Goal: Task Accomplishment & Management: Manage account settings

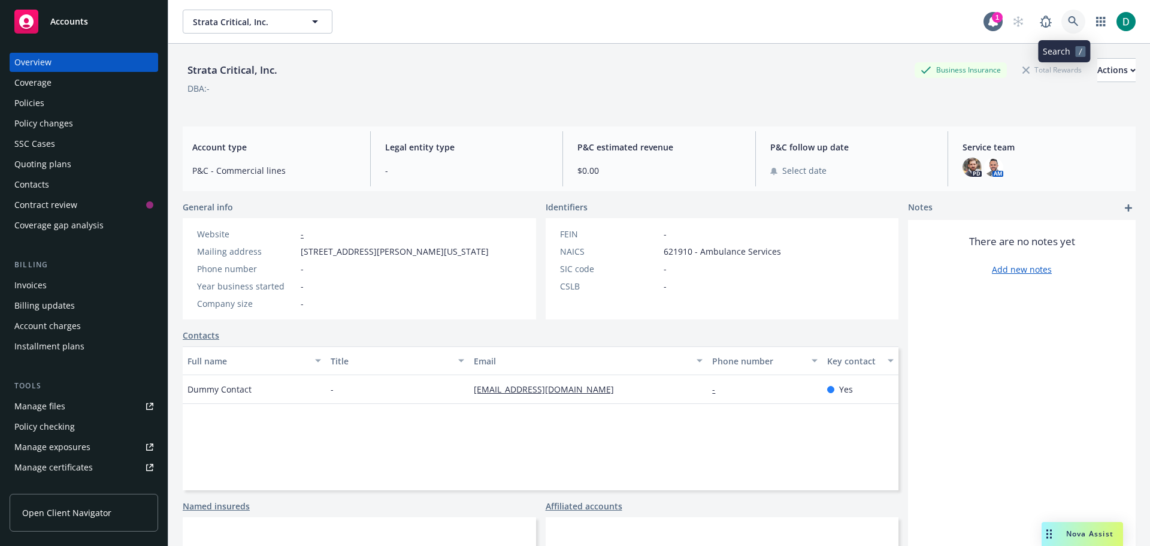
click at [1061, 15] on link at bounding box center [1073, 22] width 24 height 24
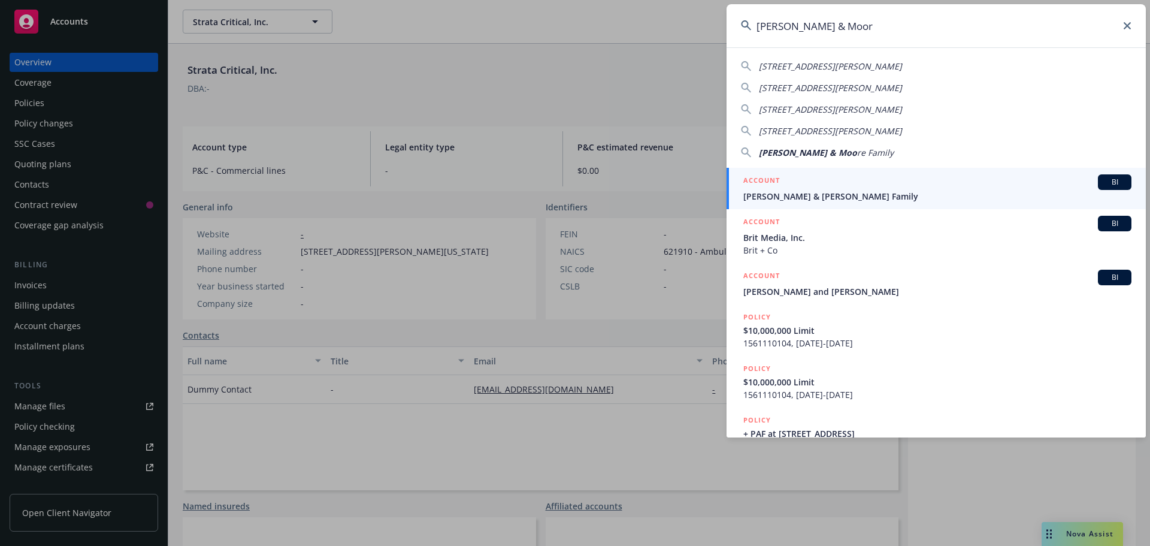
type input "[PERSON_NAME] & [PERSON_NAME]"
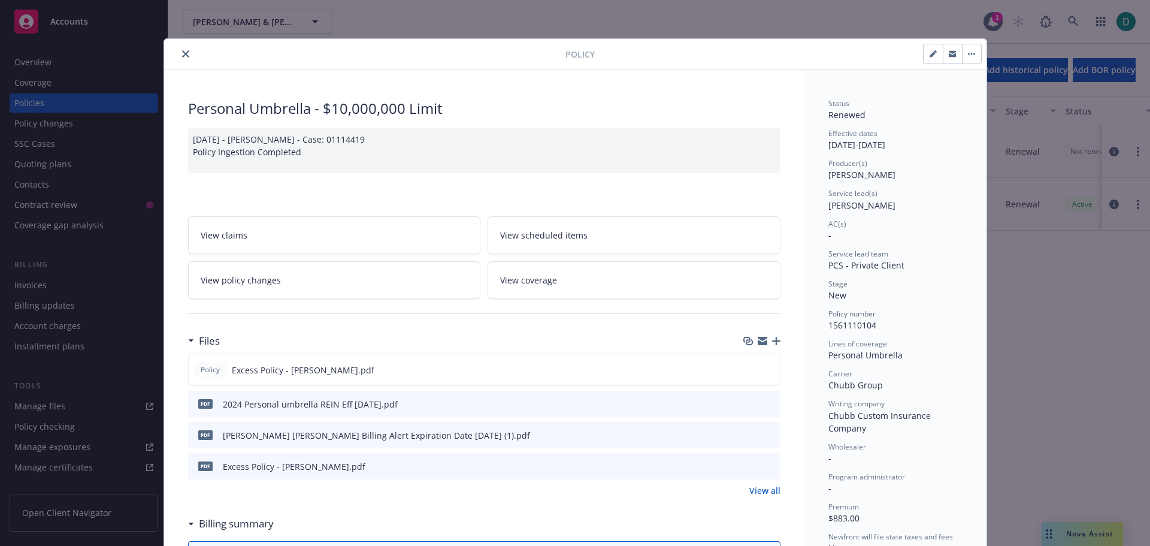
click at [178, 56] on button "close" at bounding box center [185, 54] width 14 height 14
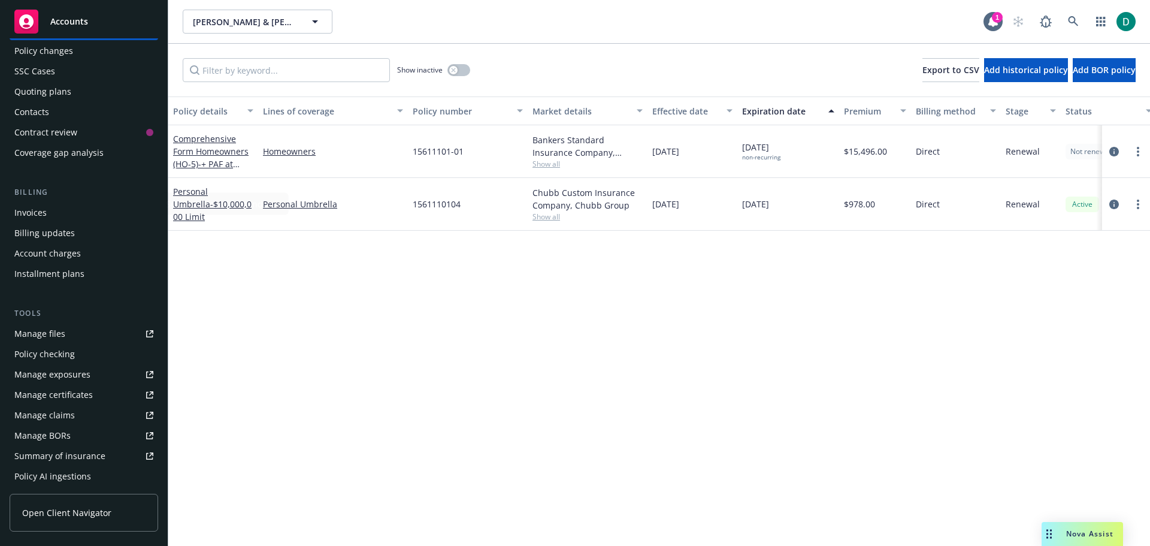
scroll to position [275, 0]
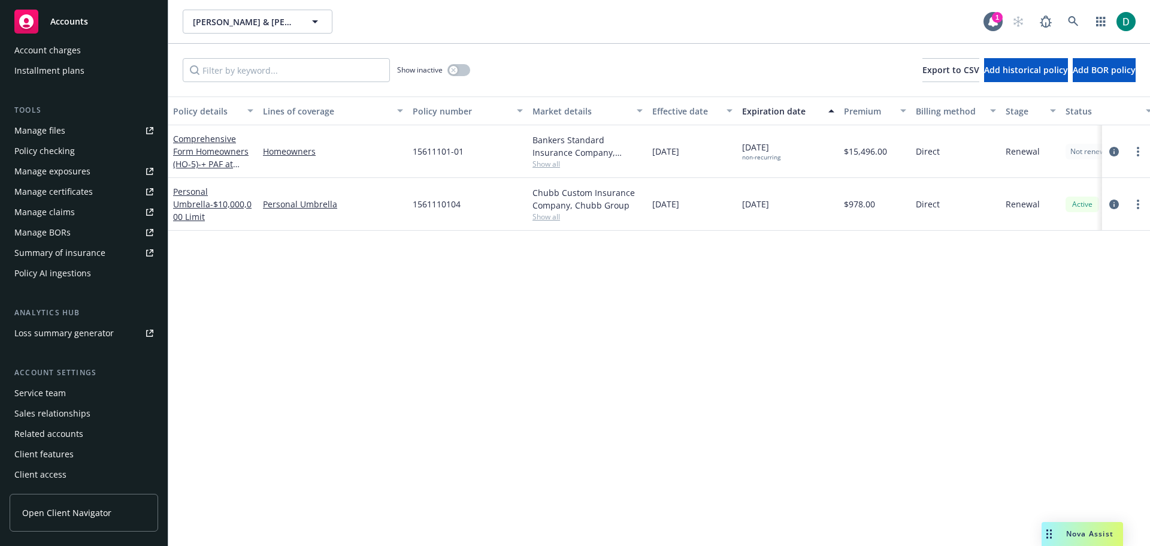
click at [31, 393] on div "Service team" at bounding box center [39, 392] width 51 height 19
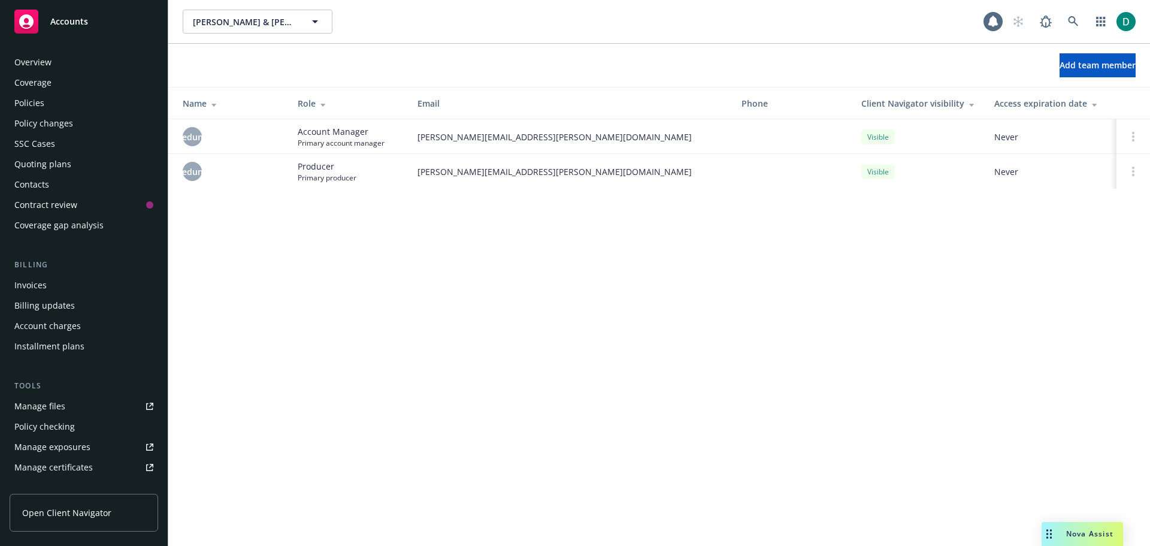
scroll to position [275, 0]
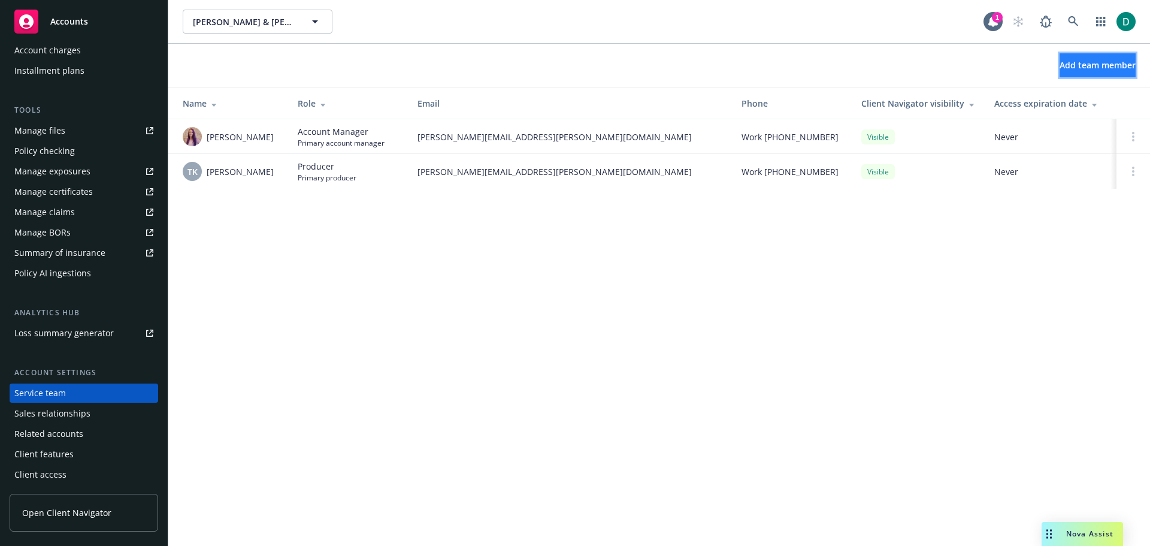
click at [1059, 75] on button "Add team member" at bounding box center [1097, 65] width 76 height 24
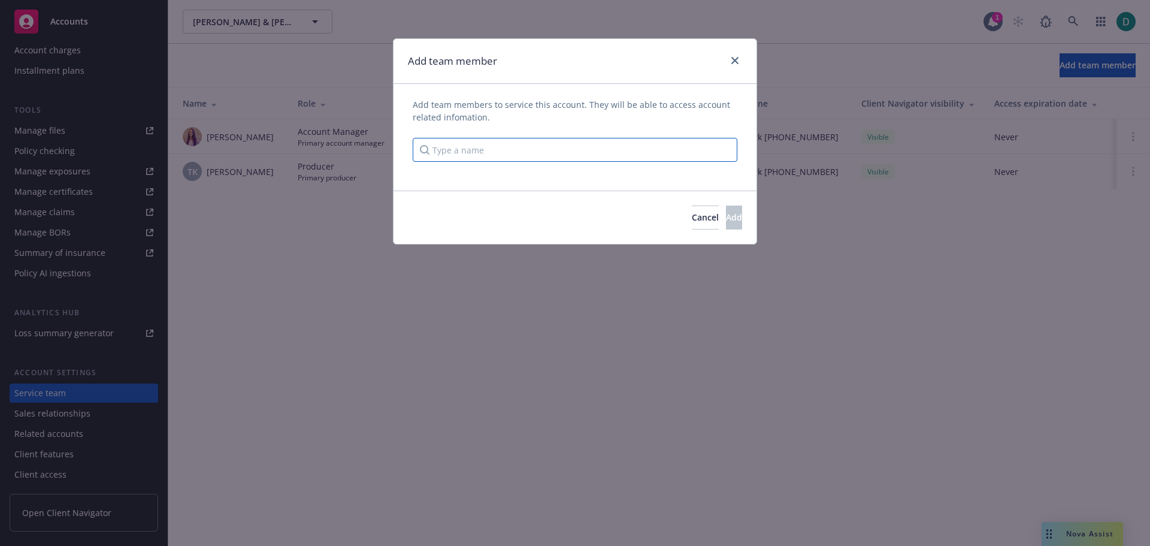
click at [514, 147] on input "Type a name" at bounding box center [575, 150] width 325 height 24
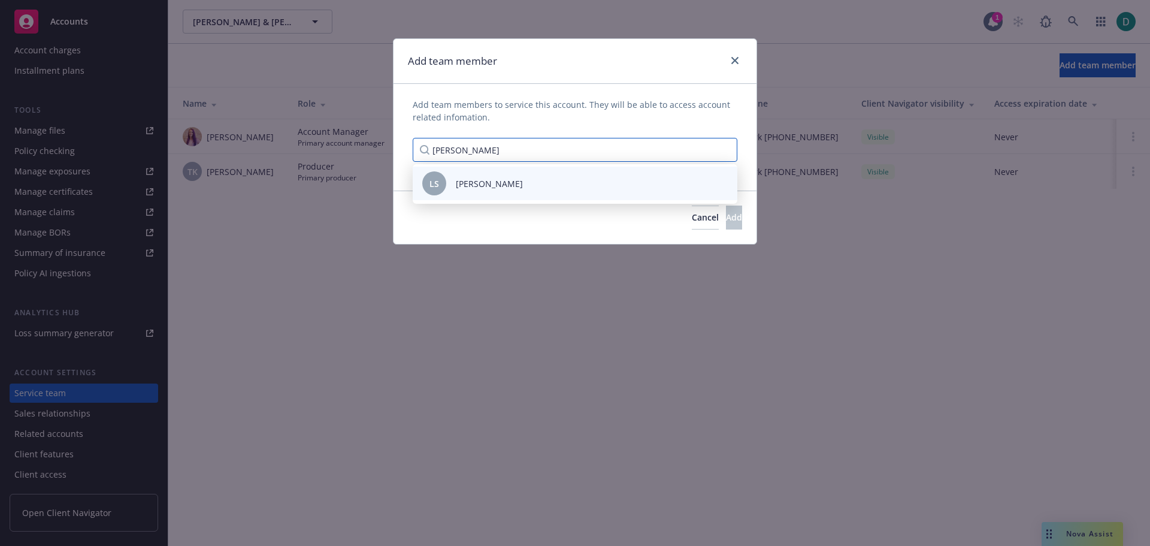
type input "[PERSON_NAME]"
click at [483, 178] on span "[PERSON_NAME]" at bounding box center [489, 183] width 67 height 13
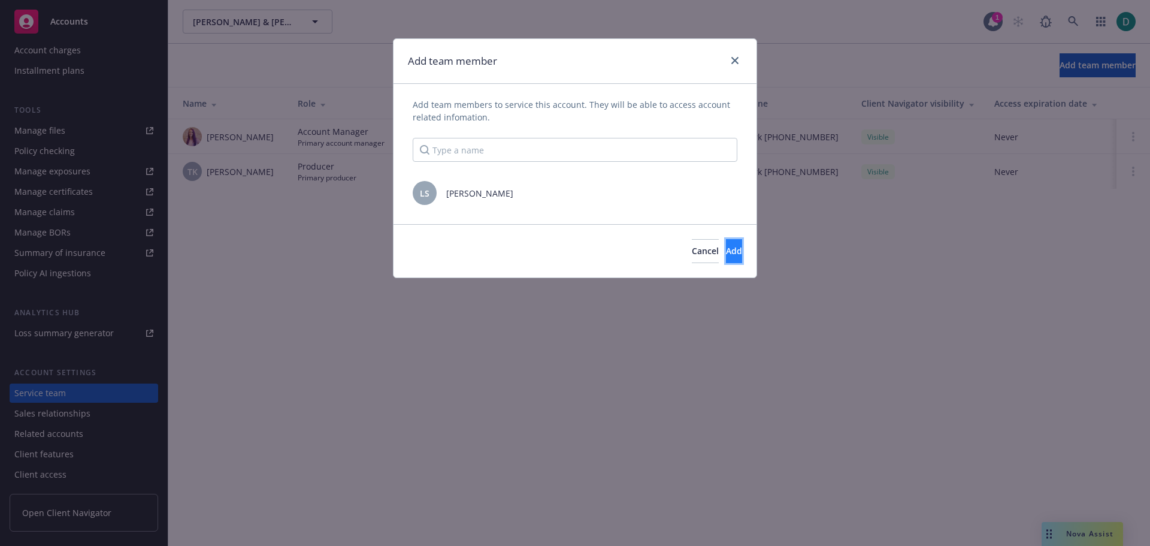
click at [726, 247] on button "Add" at bounding box center [734, 251] width 16 height 24
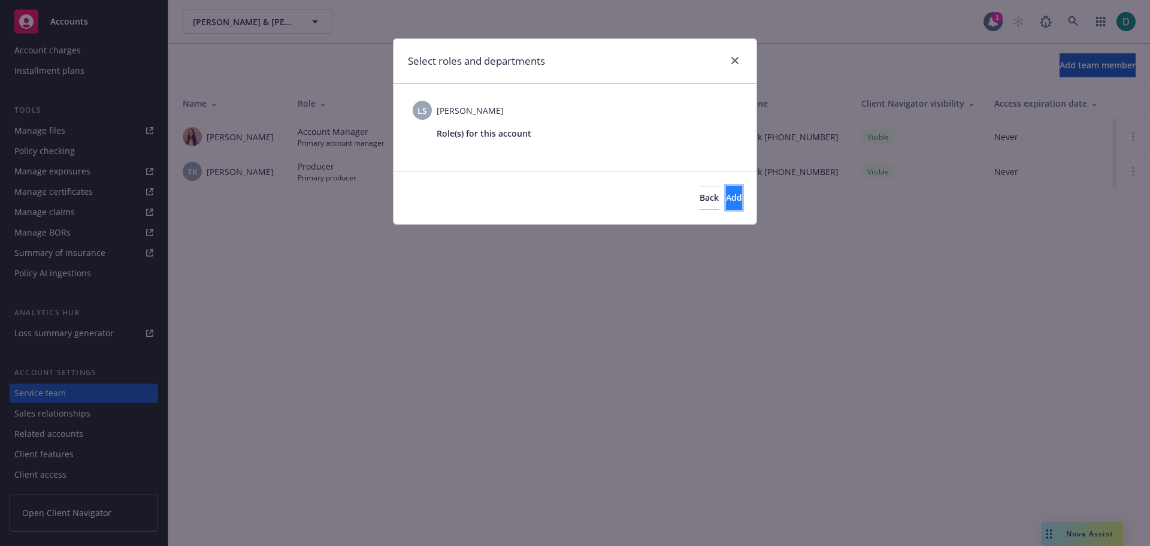
click at [726, 190] on button "Add" at bounding box center [734, 198] width 16 height 24
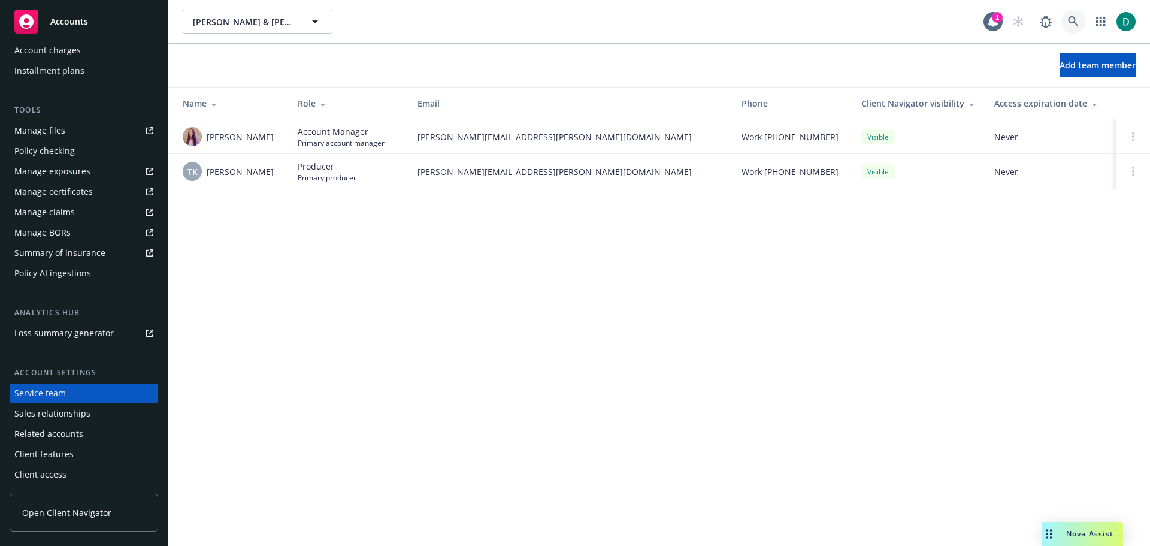
click at [1070, 20] on icon at bounding box center [1073, 21] width 11 height 11
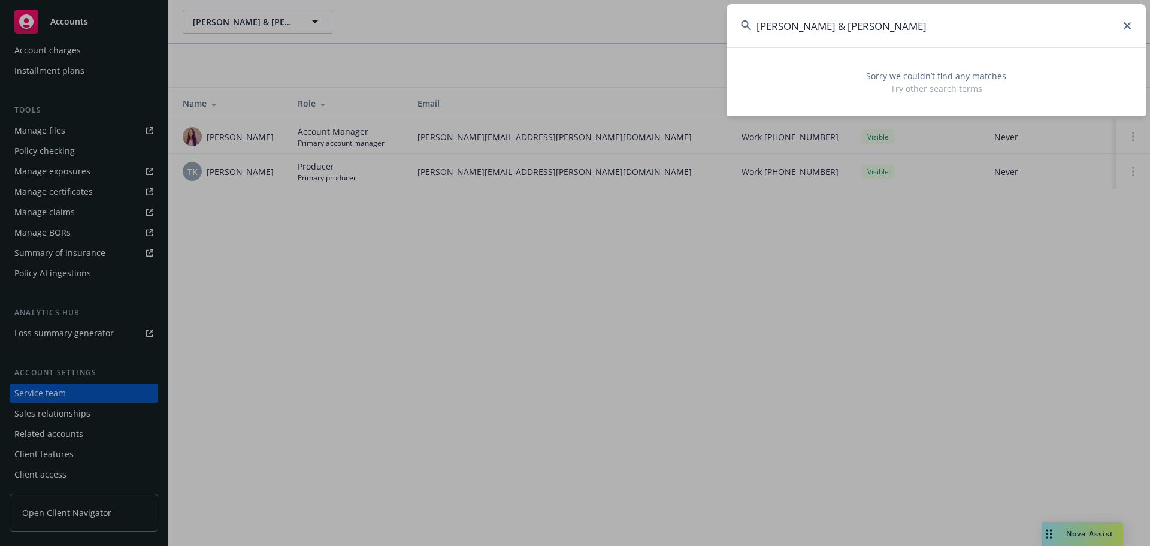
drag, startPoint x: 890, startPoint y: 26, endPoint x: 650, endPoint y: 9, distance: 240.7
click at [650, 9] on div "[PERSON_NAME] & [PERSON_NAME] Sorry we couldn’t find any matches Try other sear…" at bounding box center [575, 273] width 1150 height 546
paste input "[PERSON_NAME] & [PERSON_NAME]"
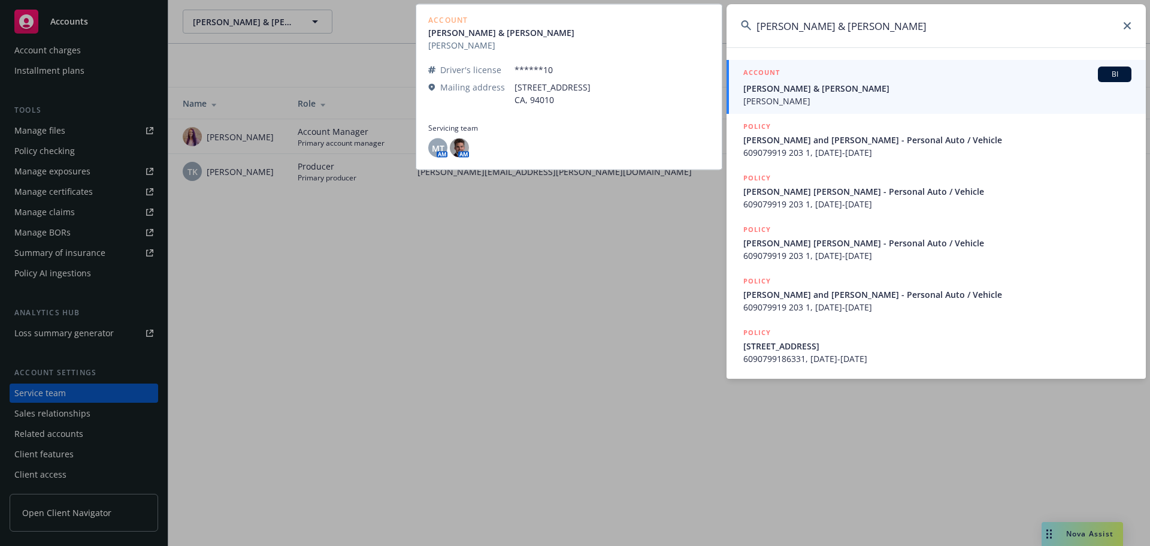
type input "[PERSON_NAME] & [PERSON_NAME]"
click at [835, 93] on span "[PERSON_NAME] & [PERSON_NAME]" at bounding box center [937, 88] width 388 height 13
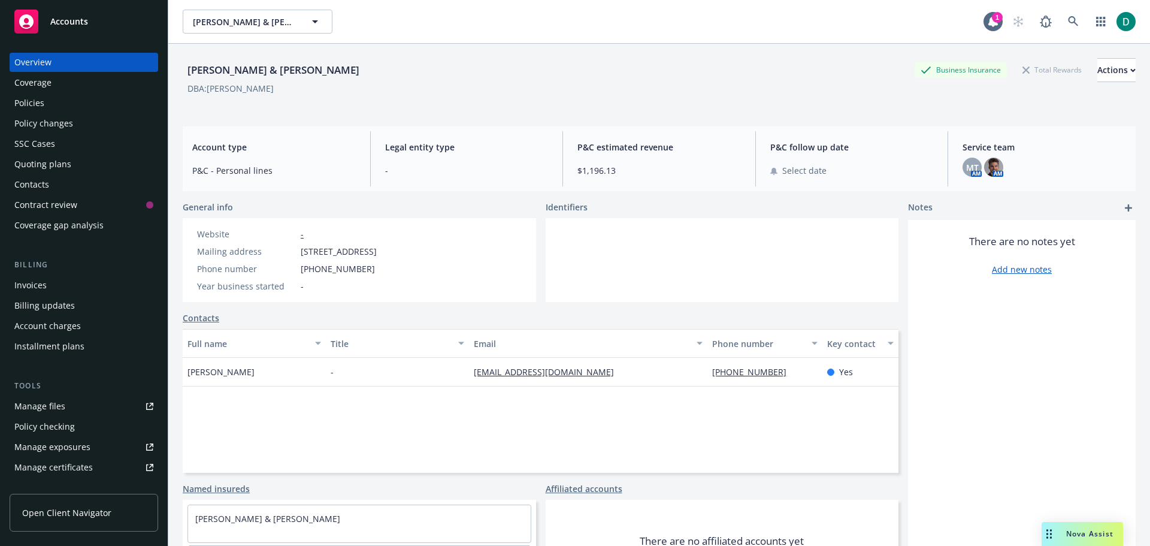
click at [26, 102] on div "Policies" at bounding box center [29, 102] width 30 height 19
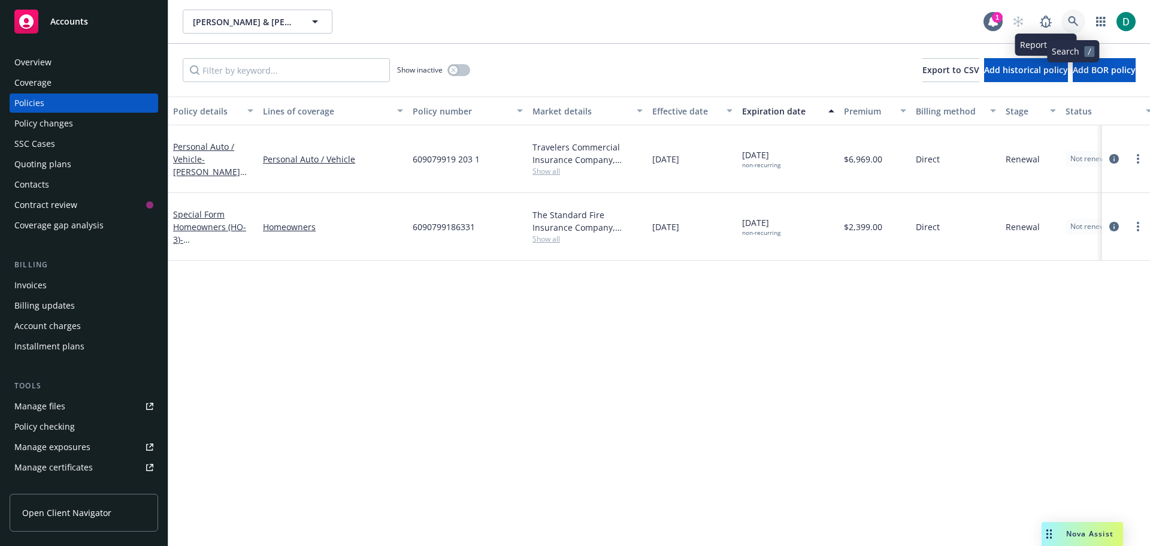
click at [1066, 17] on link at bounding box center [1073, 22] width 24 height 24
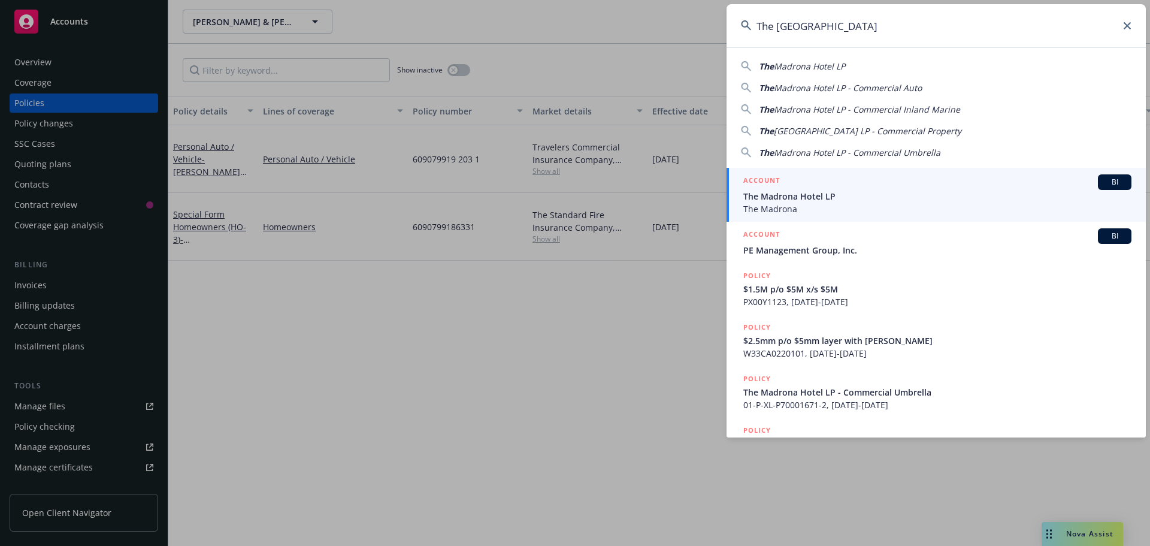
type input "The [GEOGRAPHIC_DATA]"
click at [837, 198] on span "The Madrona Hotel LP" at bounding box center [937, 196] width 388 height 13
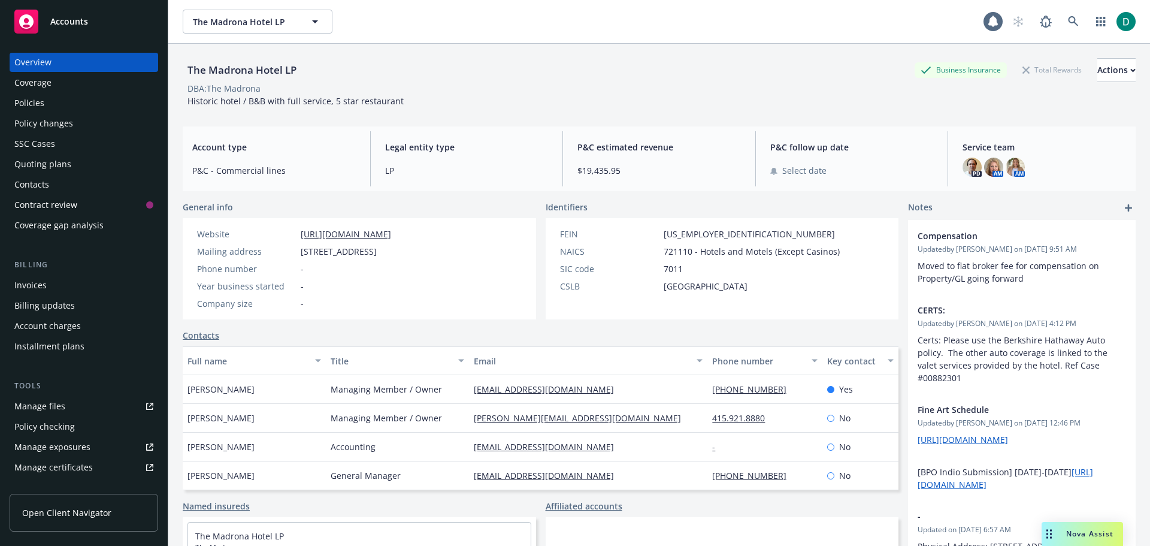
click at [47, 110] on div "Policies" at bounding box center [83, 102] width 139 height 19
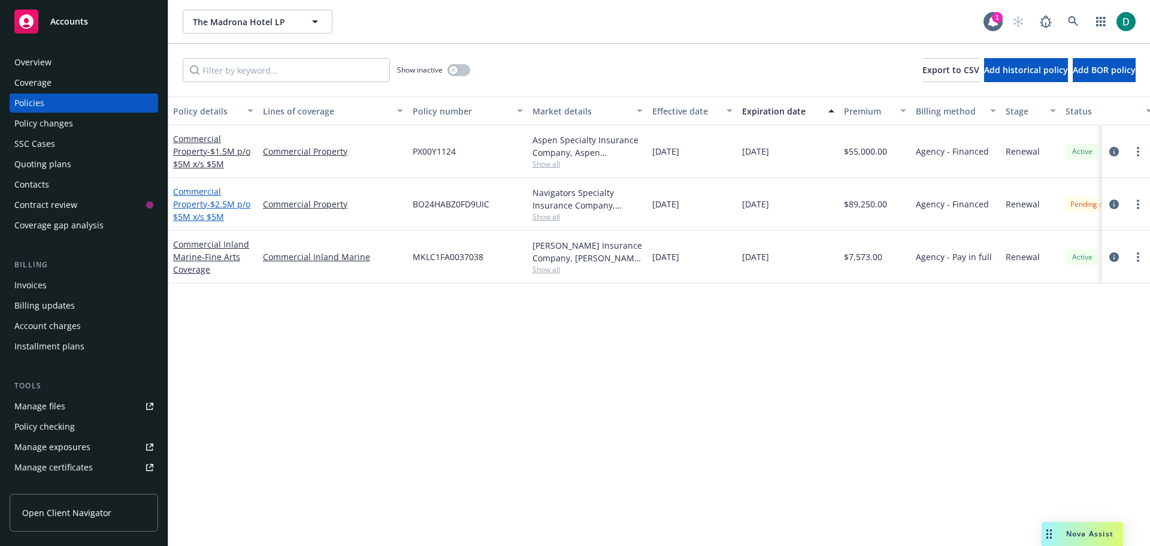
click at [185, 207] on link "Commercial Property - $2.5M p/o $5M x/s $5M" at bounding box center [211, 204] width 77 height 37
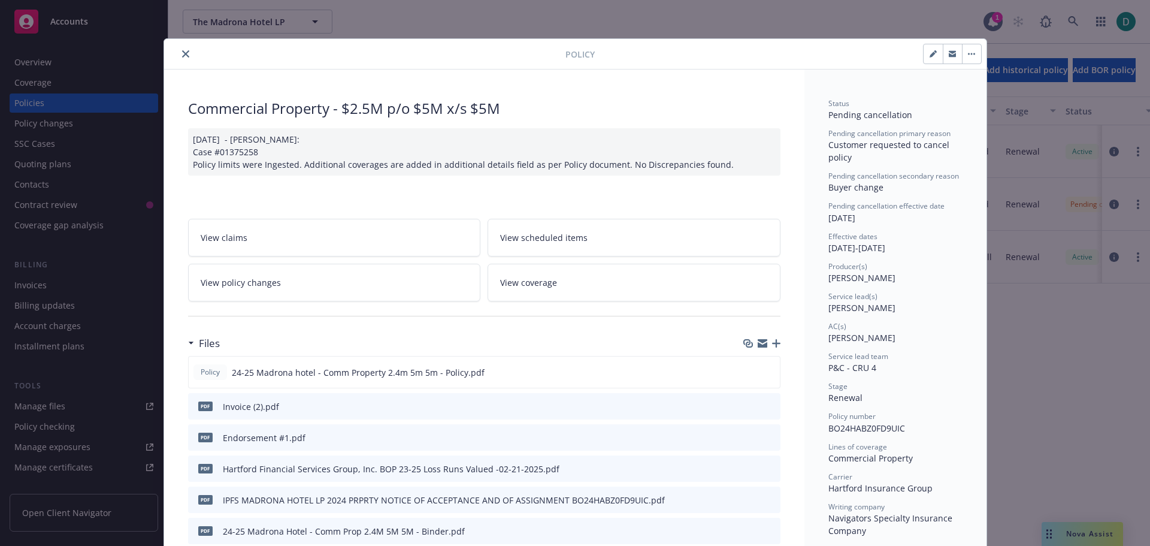
click at [201, 280] on span "View policy changes" at bounding box center [241, 282] width 80 height 13
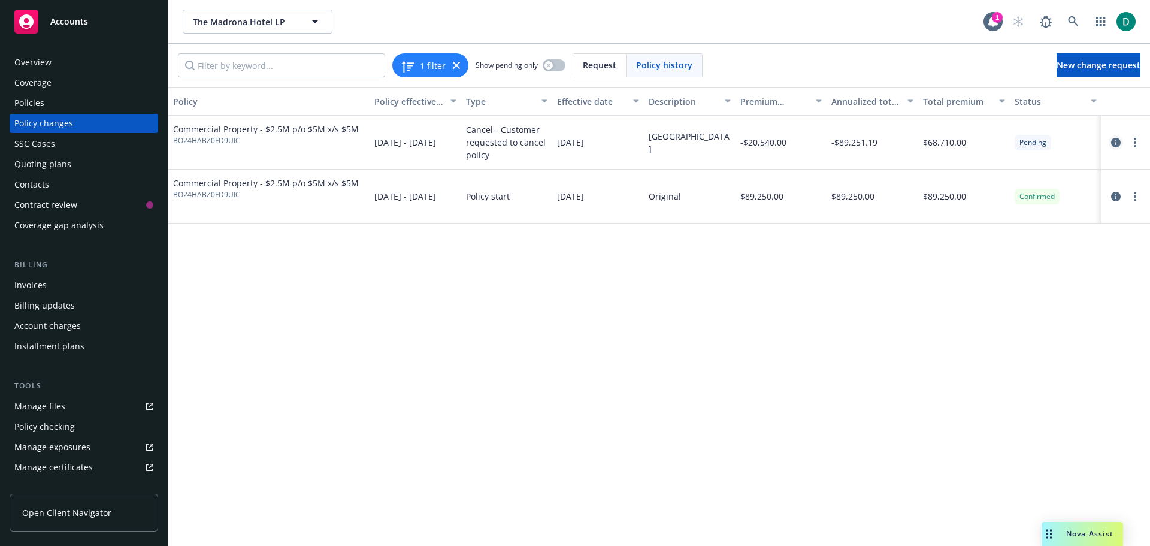
click at [1115, 144] on icon "circleInformation" at bounding box center [1116, 143] width 10 height 10
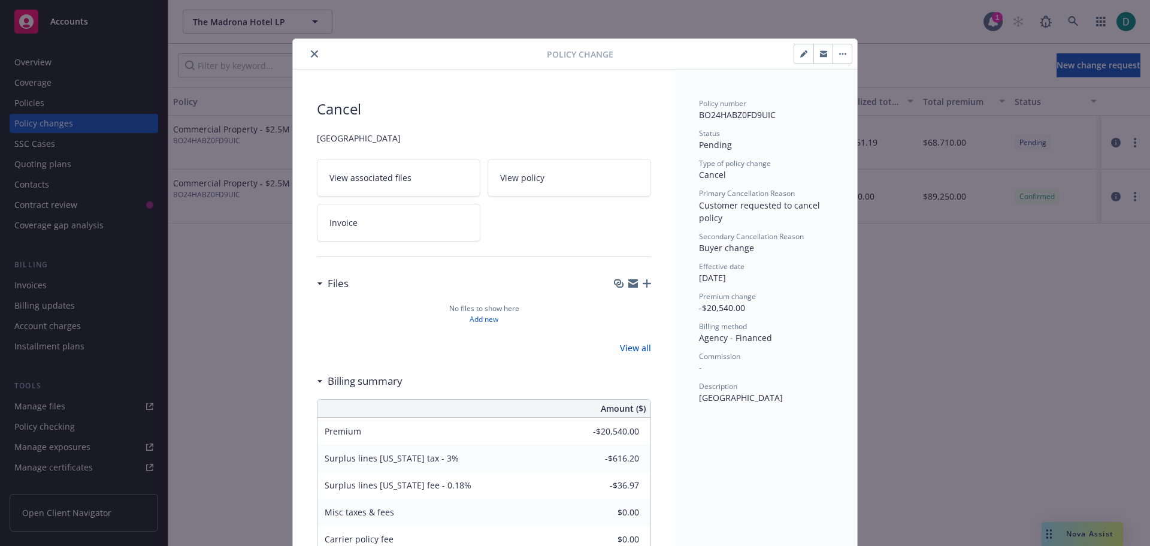
click at [311, 53] on icon "close" at bounding box center [314, 53] width 7 height 7
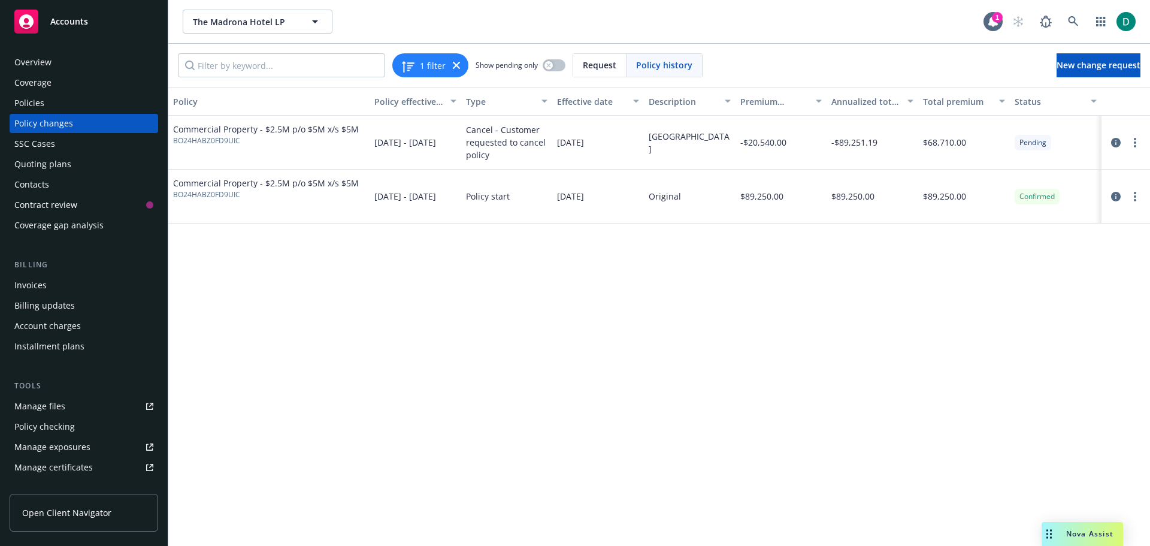
click at [77, 21] on span "Accounts" at bounding box center [69, 22] width 38 height 10
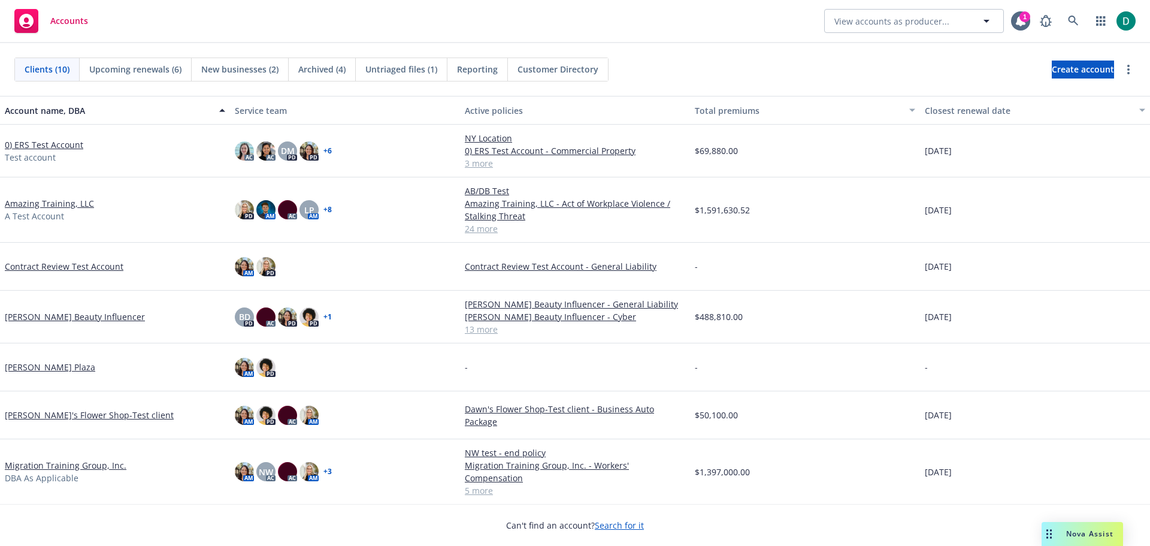
click at [152, 73] on span "Upcoming renewals (6)" at bounding box center [135, 69] width 92 height 13
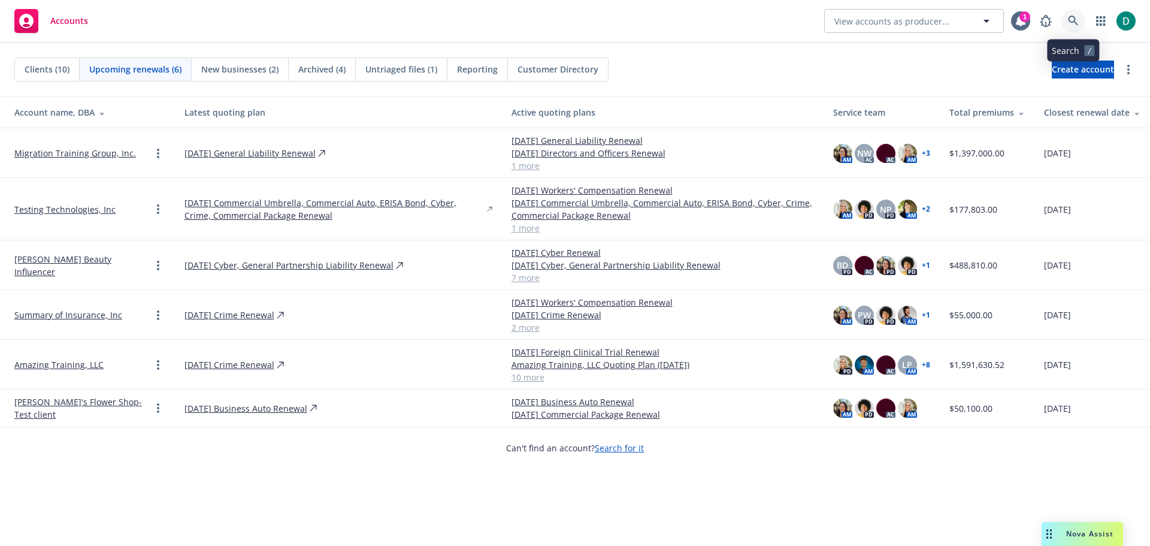
click at [1071, 20] on icon at bounding box center [1073, 21] width 11 height 11
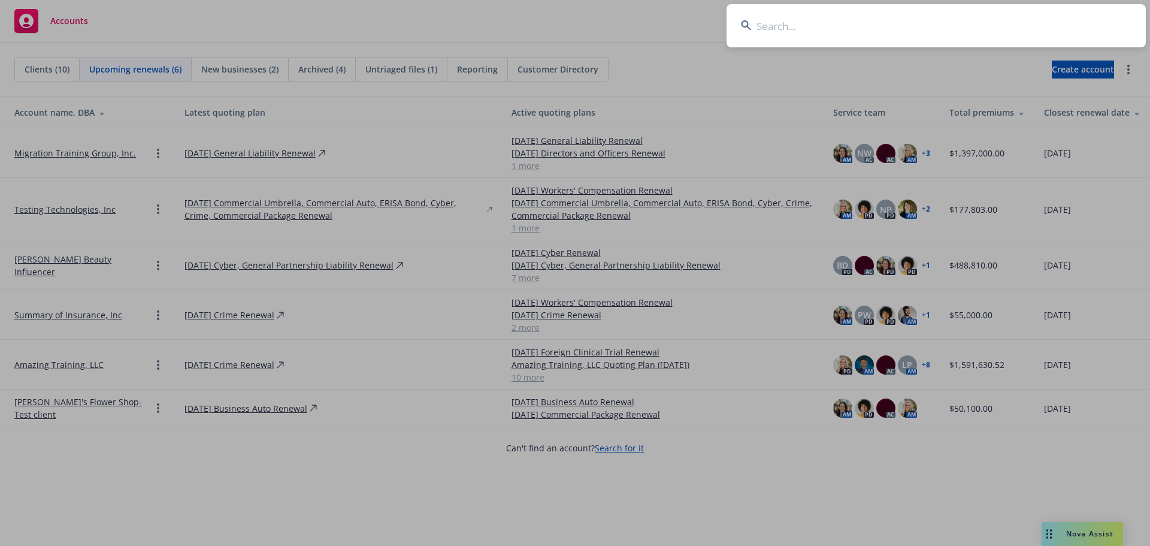
type input "3L Capital Management, LLC"
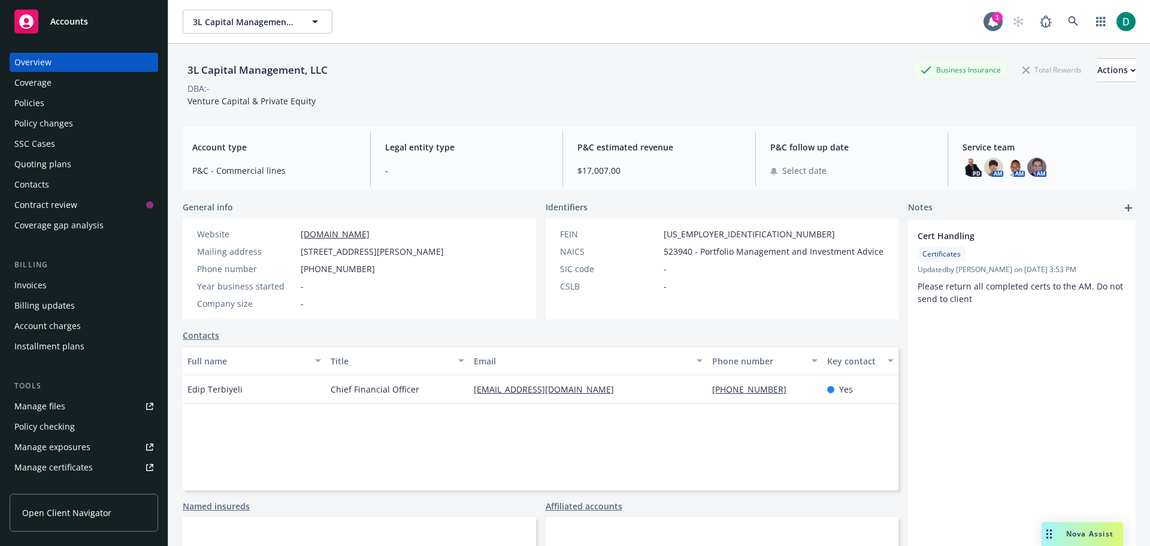
click at [32, 99] on div "Policies" at bounding box center [29, 102] width 30 height 19
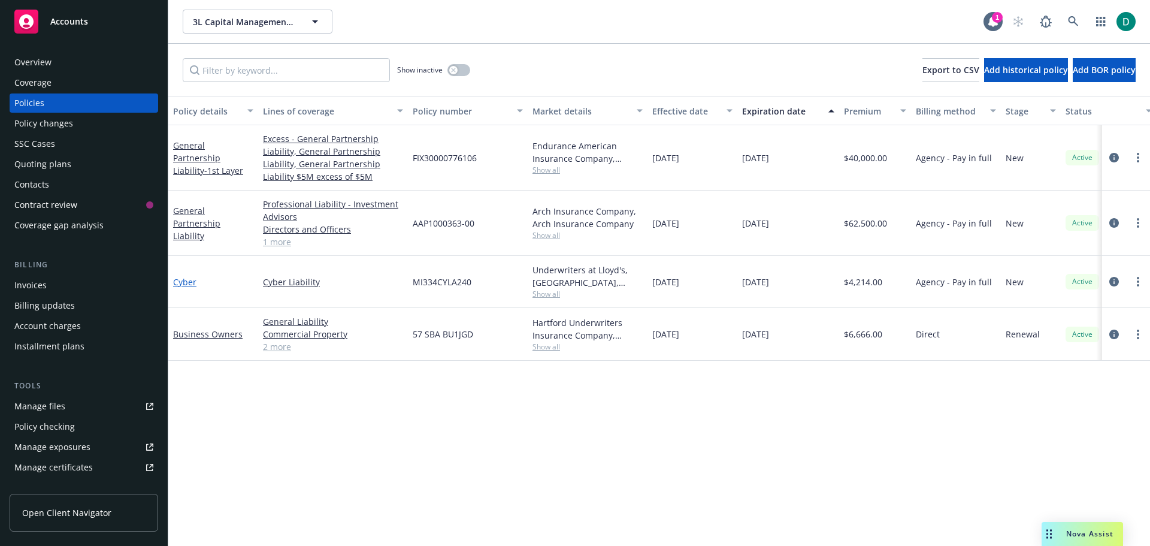
click at [188, 284] on link "Cyber" at bounding box center [184, 281] width 23 height 11
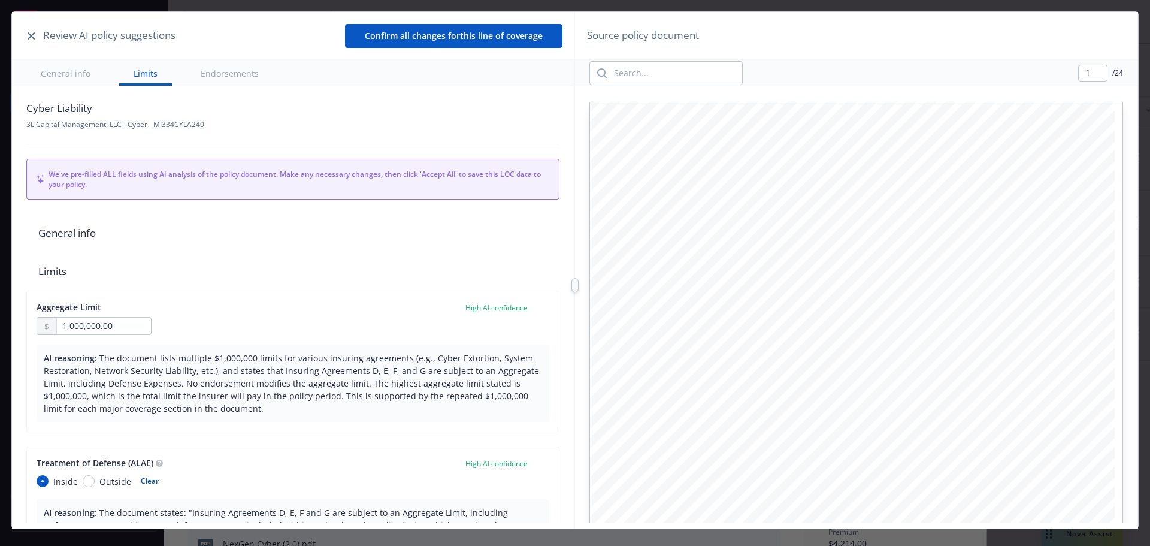
click at [30, 38] on icon "button" at bounding box center [31, 35] width 7 height 7
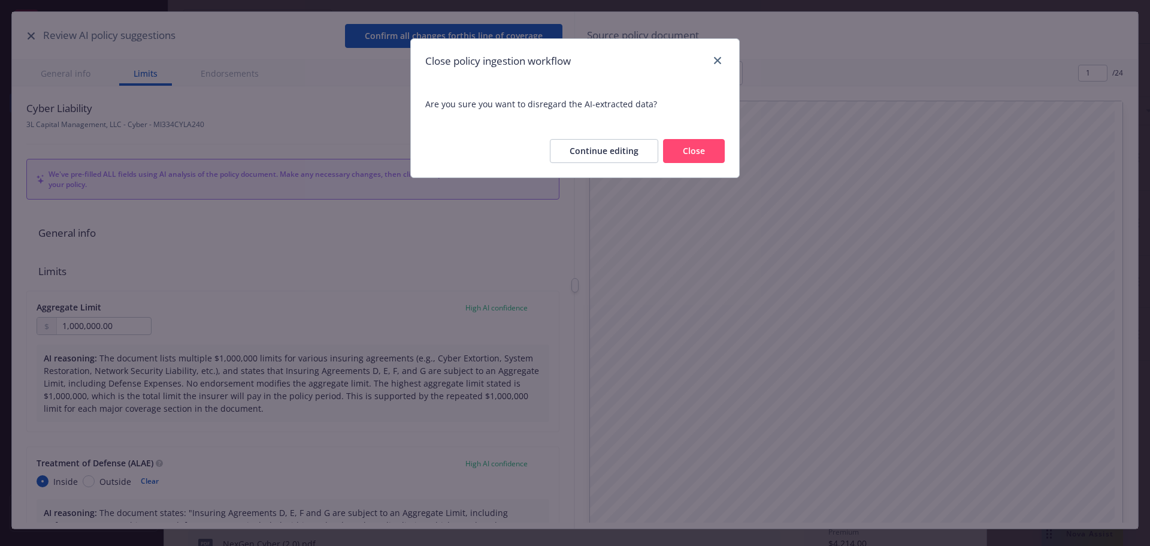
click at [714, 157] on button "Close" at bounding box center [694, 151] width 62 height 24
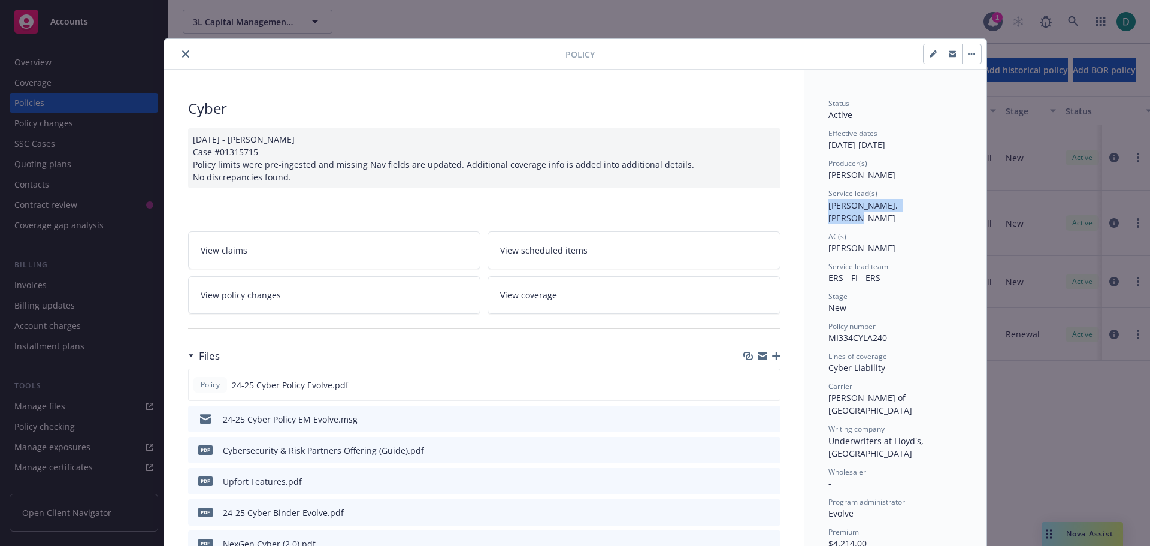
drag, startPoint x: 923, startPoint y: 202, endPoint x: 822, endPoint y: 205, distance: 101.2
click at [182, 51] on icon "close" at bounding box center [185, 53] width 7 height 7
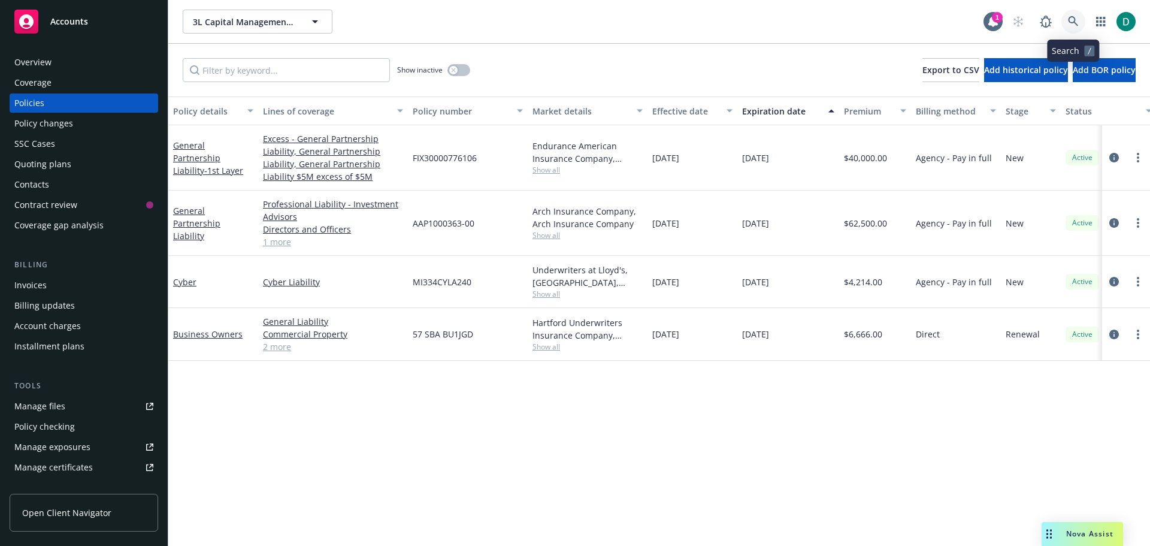
click at [1080, 22] on link at bounding box center [1073, 22] width 24 height 24
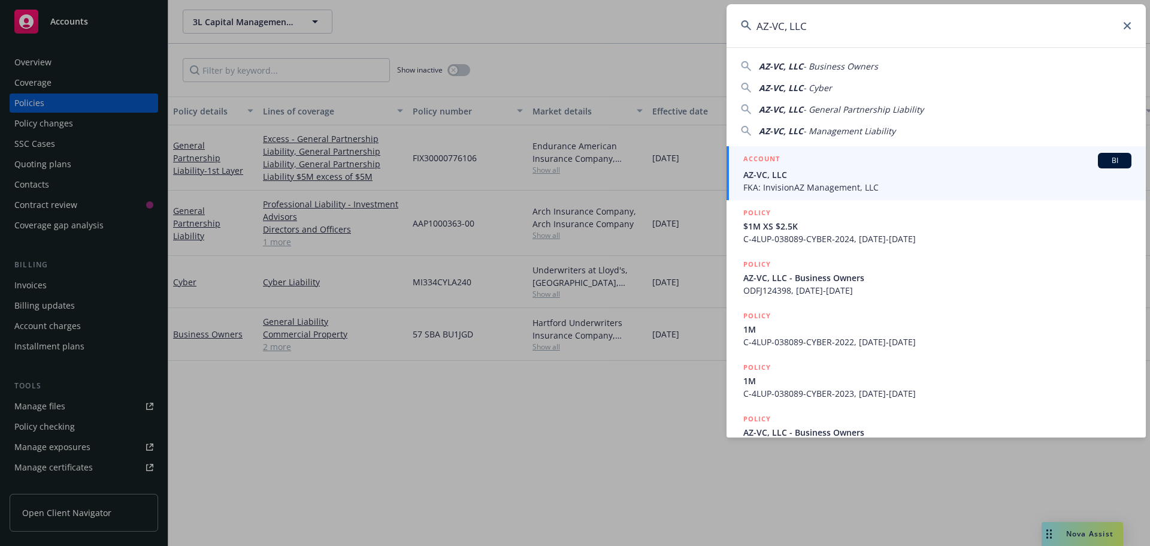
type input "AZ-VC, LLC"
click at [818, 165] on div "ACCOUNT BI" at bounding box center [937, 161] width 388 height 16
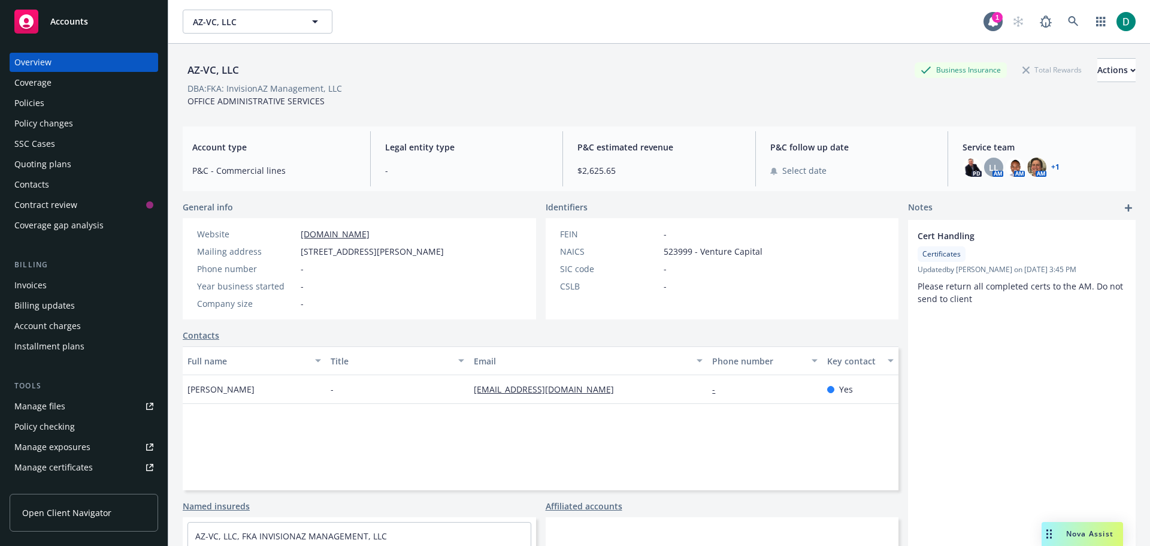
click at [24, 101] on div "Policies" at bounding box center [29, 102] width 30 height 19
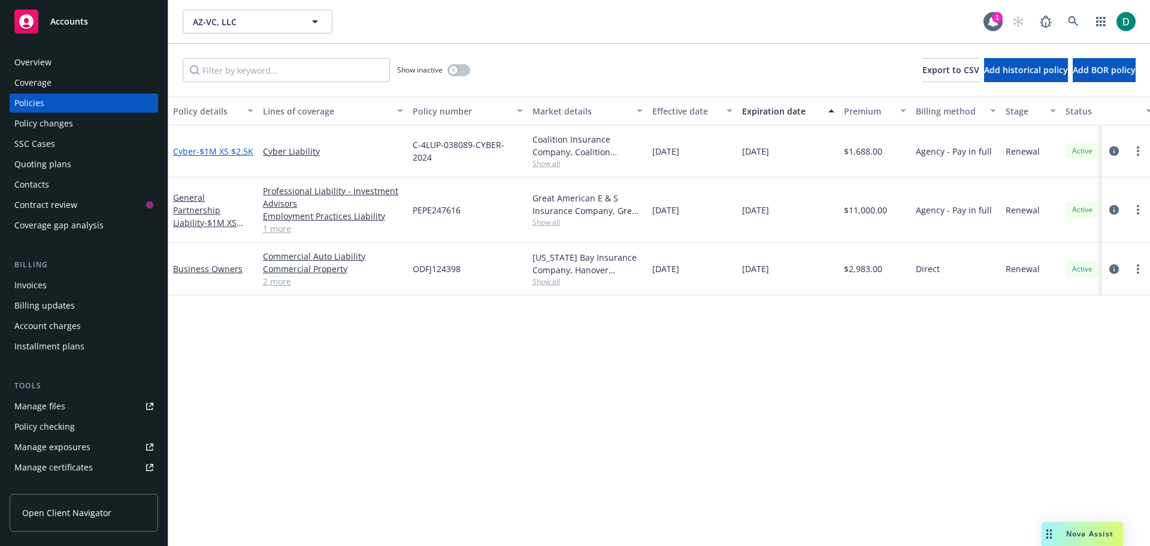
click at [189, 146] on link "Cyber - $1M XS $2.5K" at bounding box center [213, 151] width 80 height 11
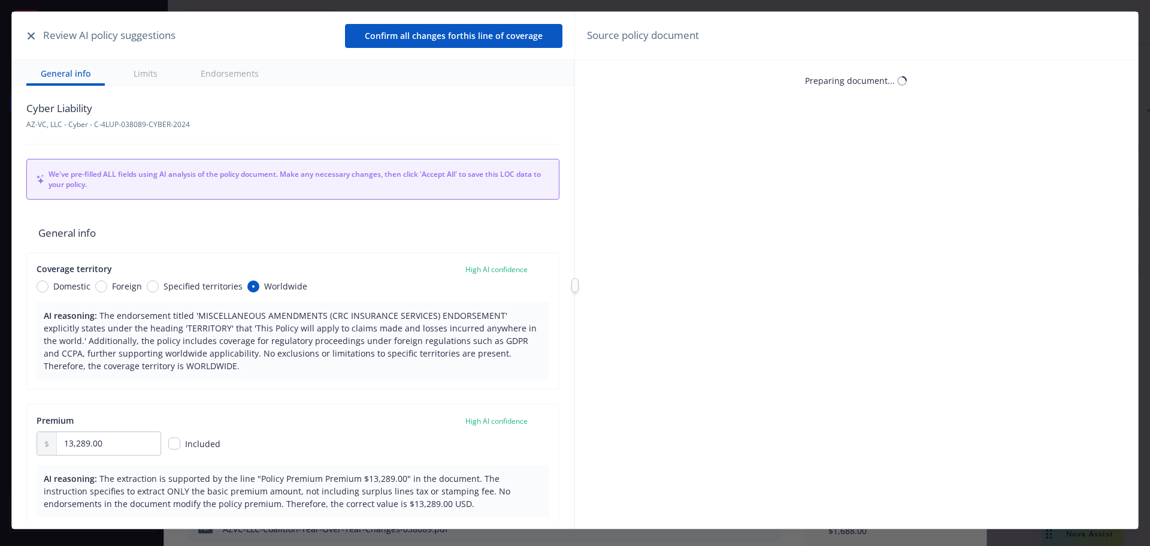
click at [31, 34] on icon "button" at bounding box center [31, 35] width 7 height 7
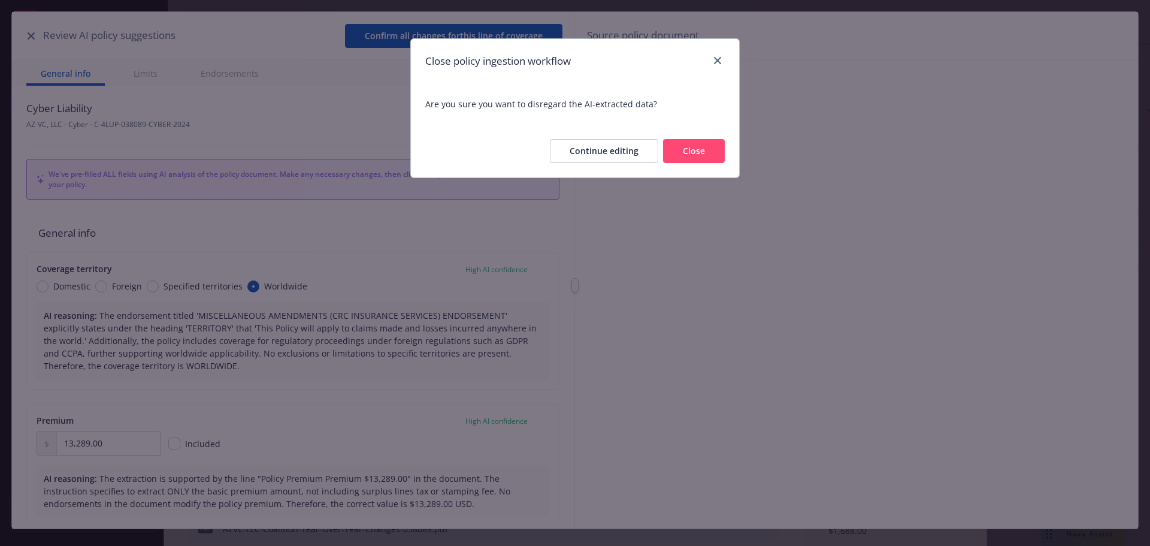
click at [679, 159] on button "Close" at bounding box center [694, 151] width 62 height 24
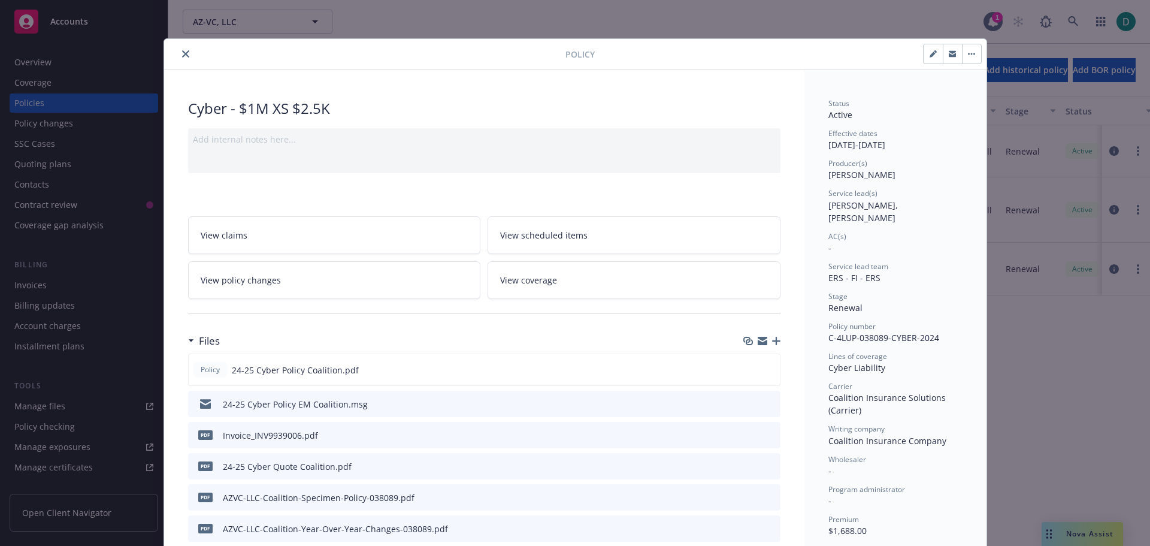
click at [182, 57] on icon "close" at bounding box center [185, 53] width 7 height 7
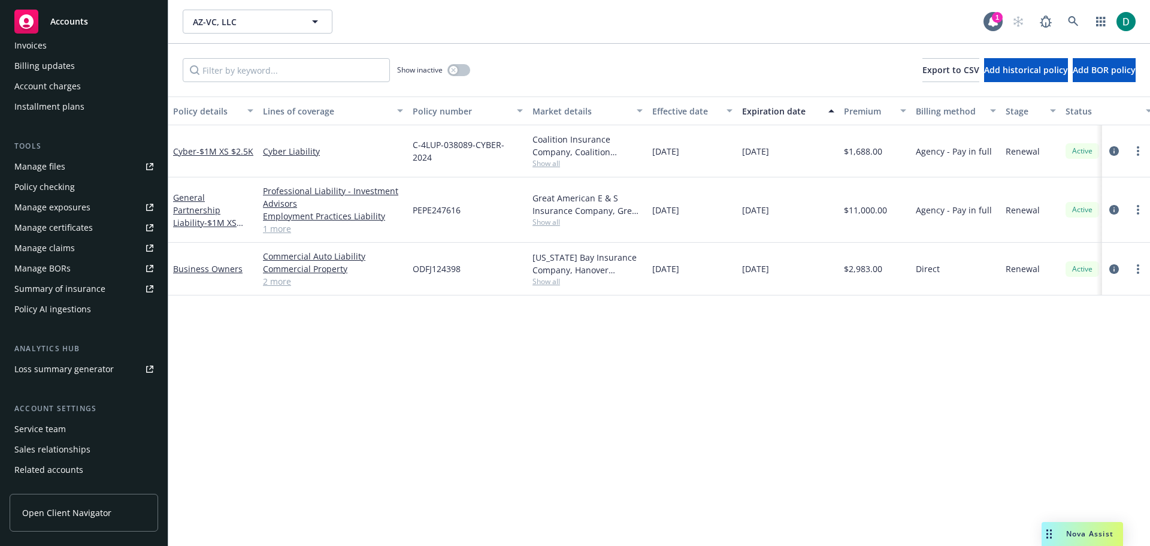
scroll to position [275, 0]
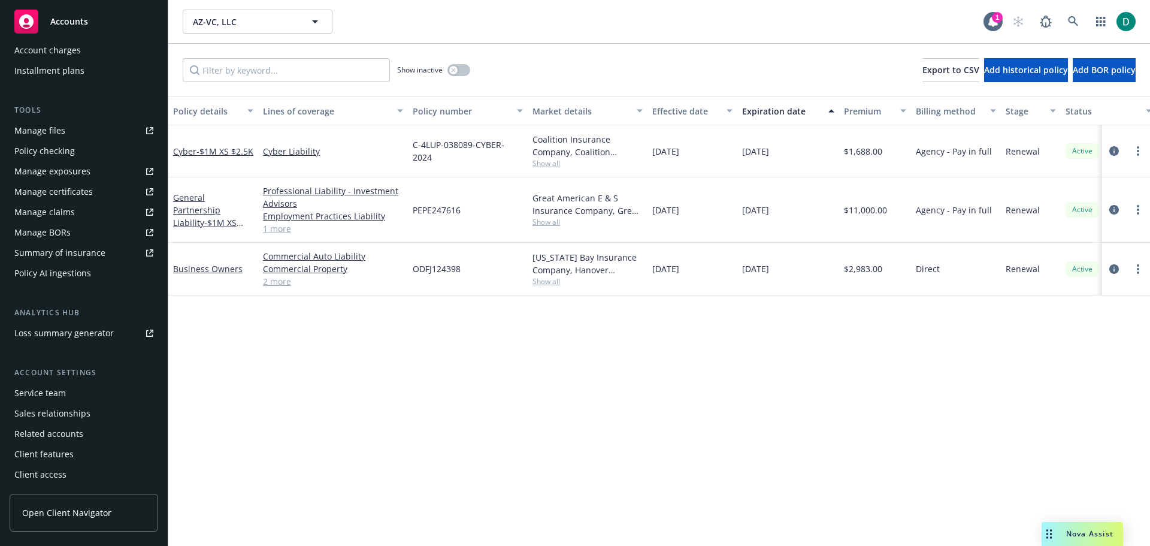
click at [42, 394] on div "Service team" at bounding box center [39, 392] width 51 height 19
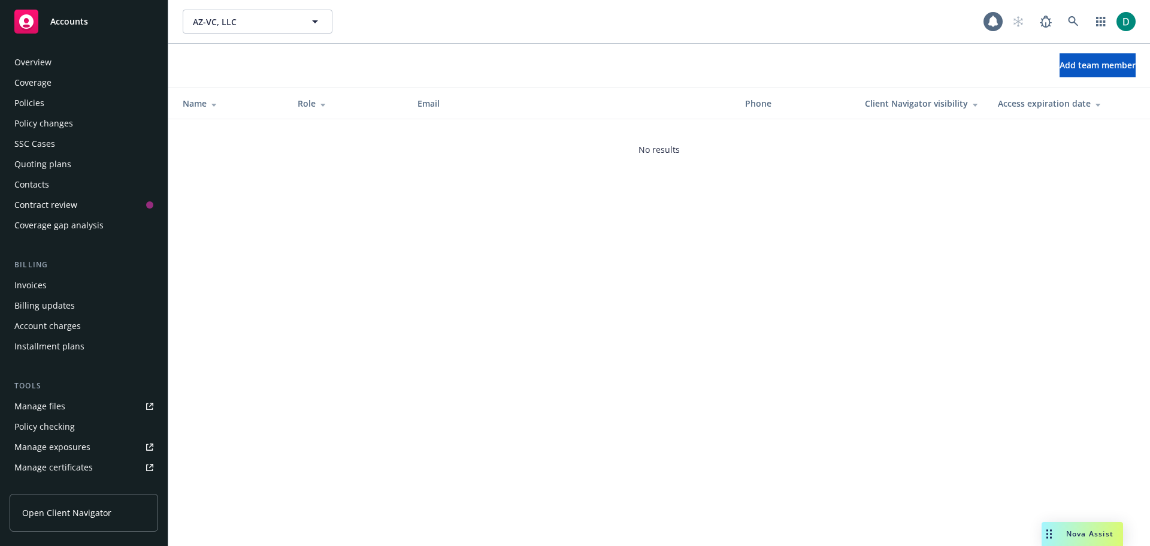
scroll to position [275, 0]
